Goal: Information Seeking & Learning: Check status

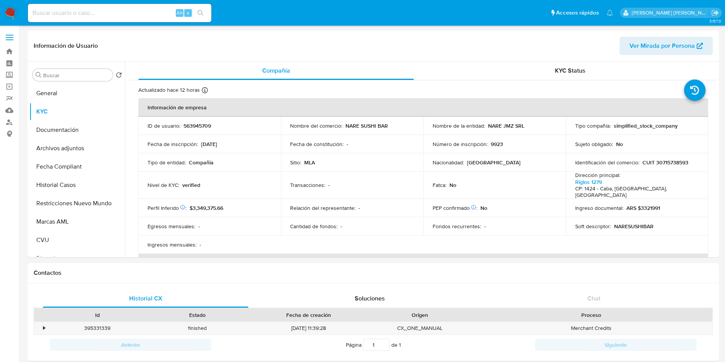
select select "10"
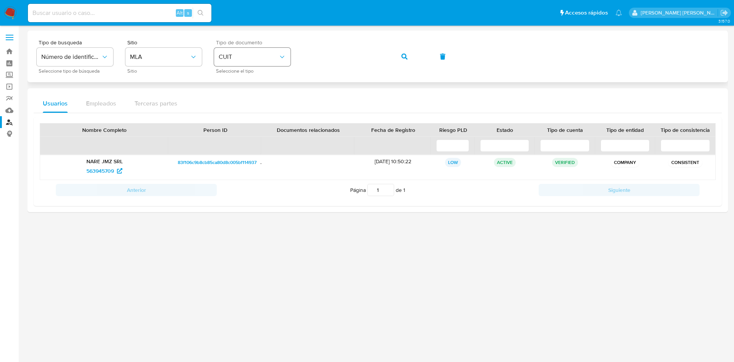
click at [258, 53] on div "Tipo de busqueda Número de identificación Seleccione tipo de búsqueda Sitio MLA…" at bounding box center [378, 56] width 682 height 33
click at [400, 54] on button "button" at bounding box center [404, 56] width 26 height 18
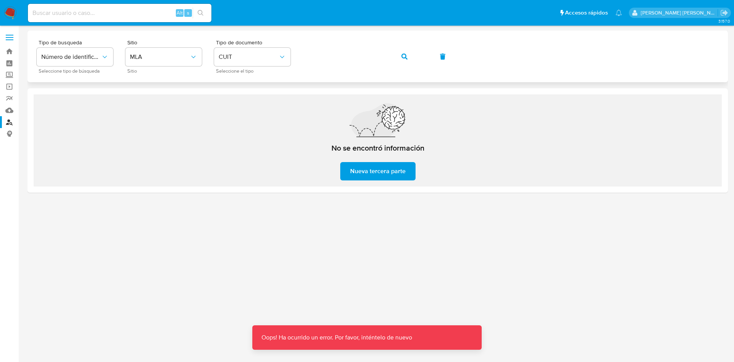
click at [409, 57] on button "button" at bounding box center [404, 56] width 26 height 18
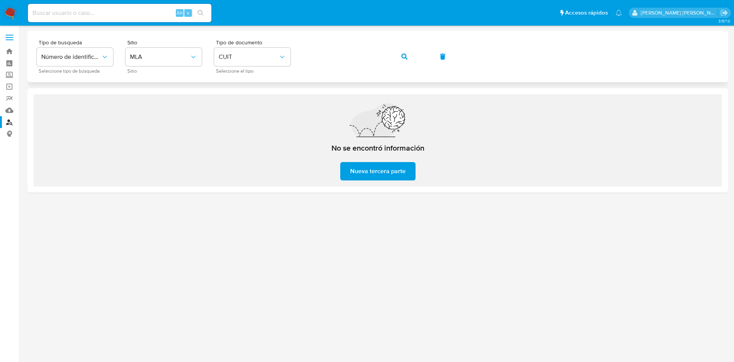
click at [401, 57] on icon "button" at bounding box center [404, 57] width 6 height 6
click at [88, 6] on div "Alt s" at bounding box center [119, 13] width 183 height 18
click at [89, 10] on input at bounding box center [119, 13] width 183 height 10
paste input "160531524"
type input "160531524"
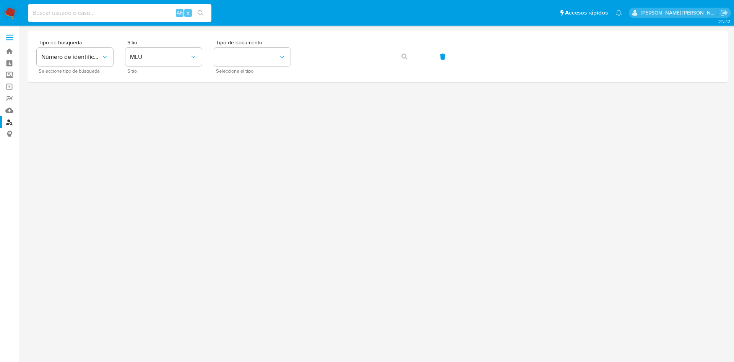
click at [135, 10] on input at bounding box center [119, 13] width 183 height 10
paste input "160531524"
type input "160531524"
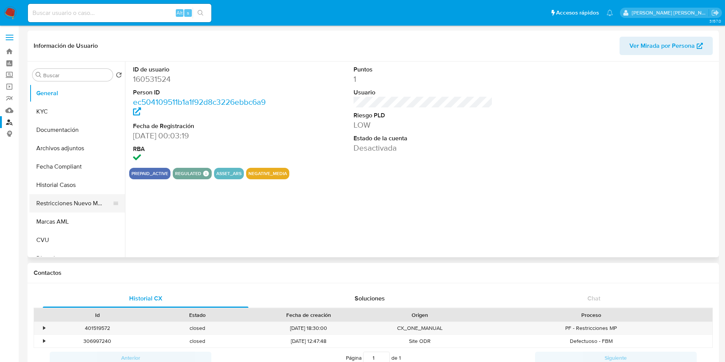
click at [57, 205] on button "Restricciones Nuevo Mundo" at bounding box center [73, 203] width 89 height 18
select select "10"
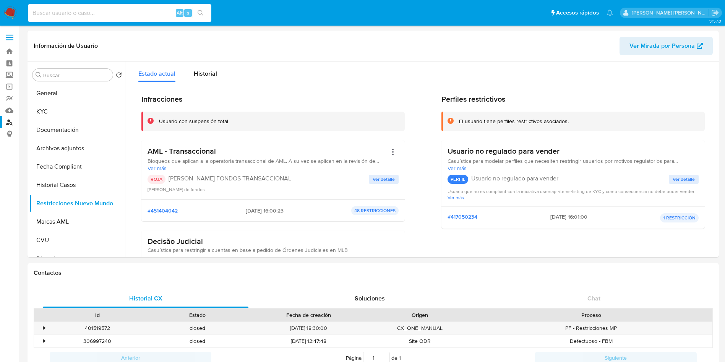
click at [116, 15] on input at bounding box center [119, 13] width 183 height 10
paste input "1640004028"
type input "1640004028"
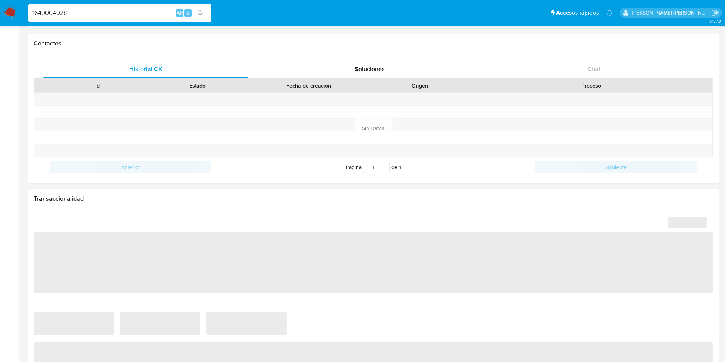
select select "10"
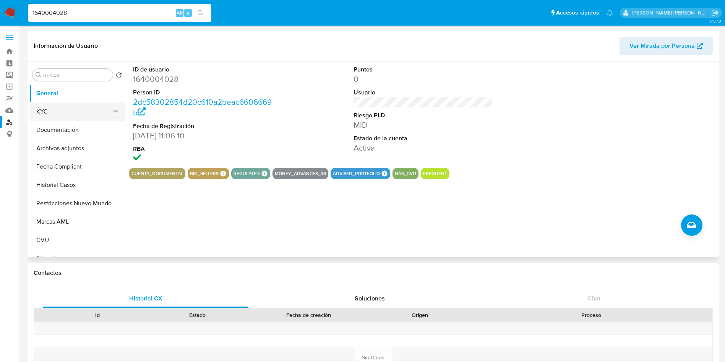
drag, startPoint x: 62, startPoint y: 116, endPoint x: 70, endPoint y: 118, distance: 7.8
click at [62, 117] on button "KYC" at bounding box center [73, 111] width 89 height 18
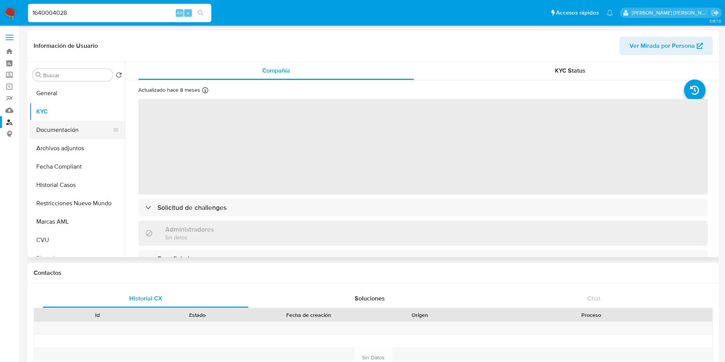
click at [67, 128] on button "Documentación" at bounding box center [73, 130] width 89 height 18
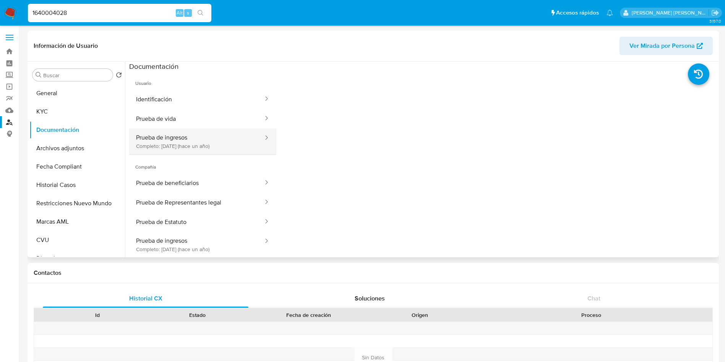
click at [168, 142] on button "Prueba de ingresos Completo: 01/07/2024 (hace un año)" at bounding box center [196, 141] width 135 height 26
